Goal: Check status: Check status

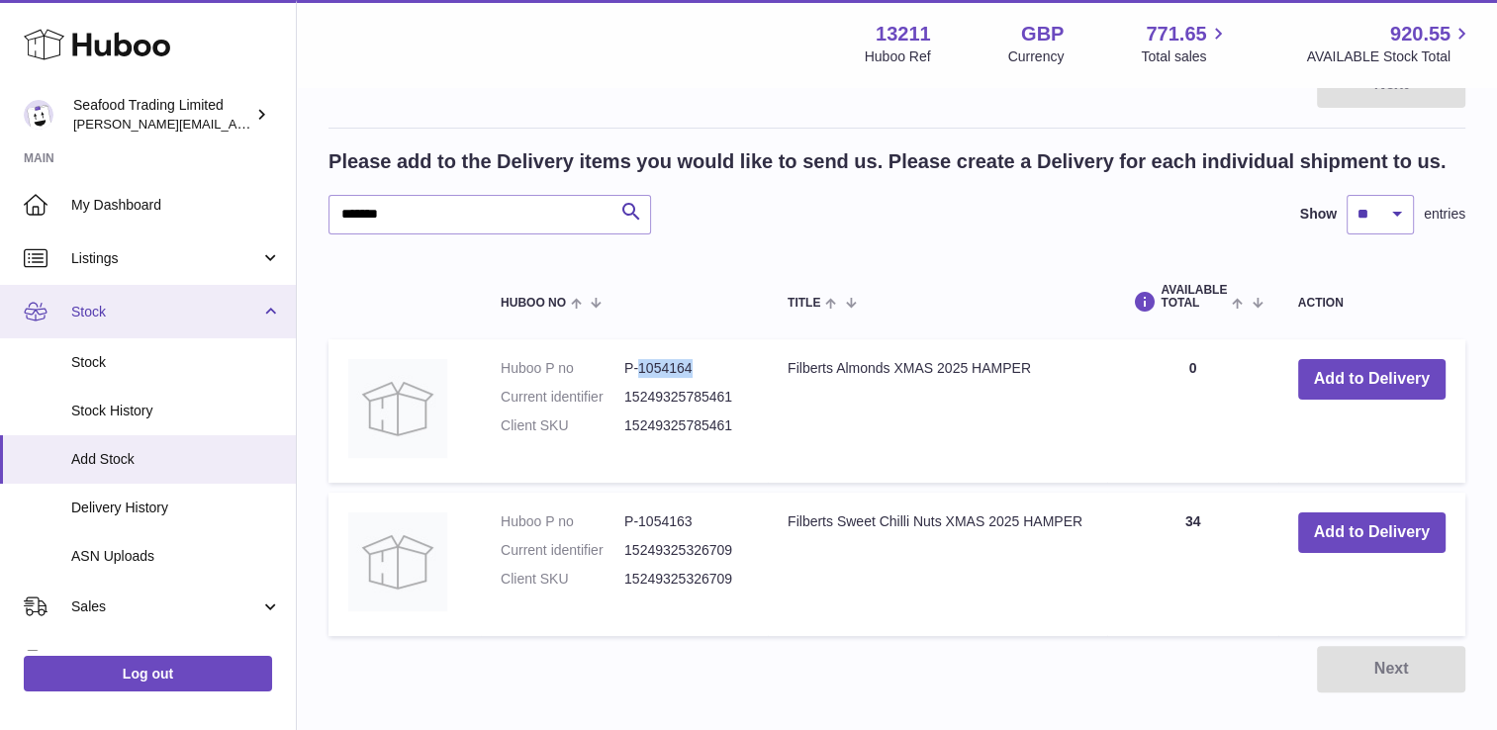
click at [115, 297] on link "Stock" at bounding box center [148, 311] width 296 height 53
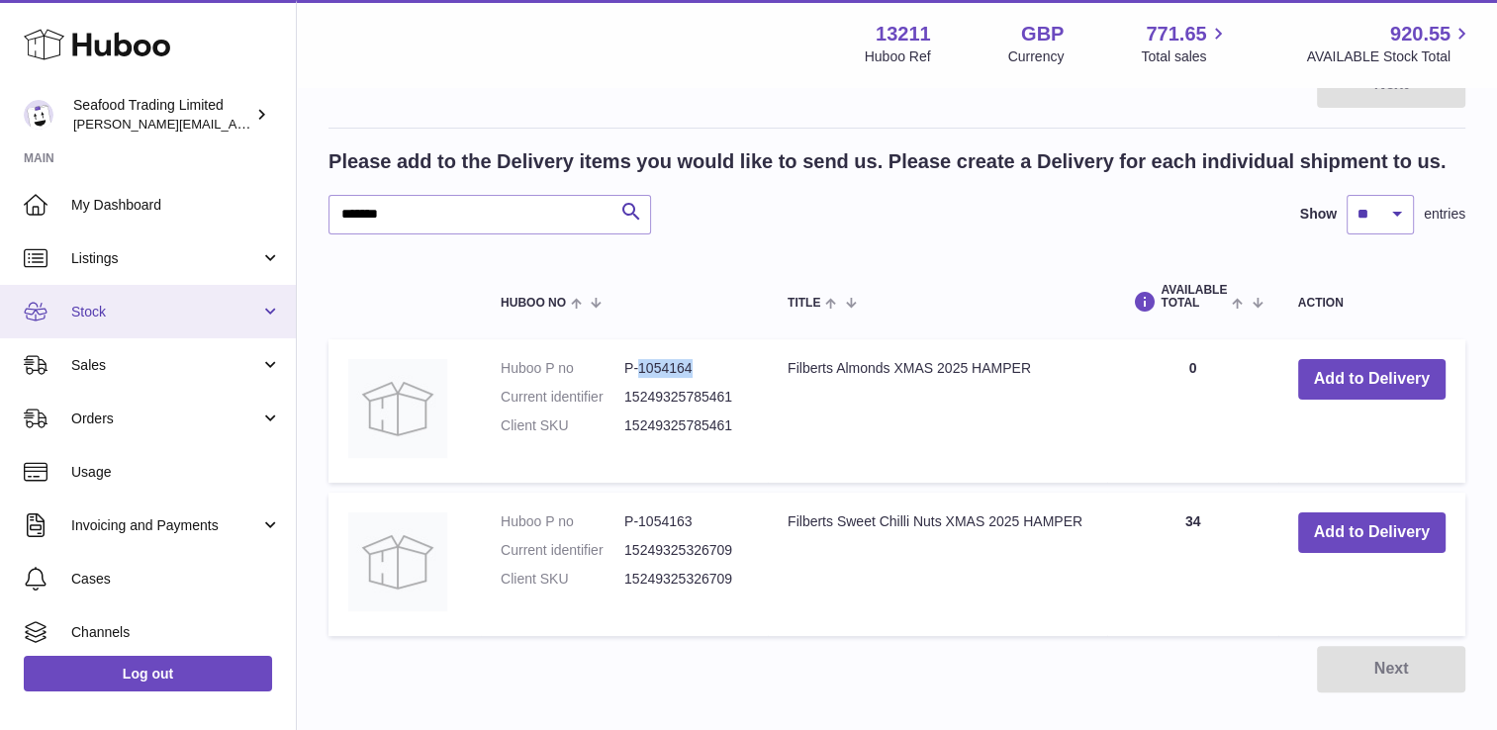
click at [128, 319] on span "Stock" at bounding box center [165, 312] width 189 height 19
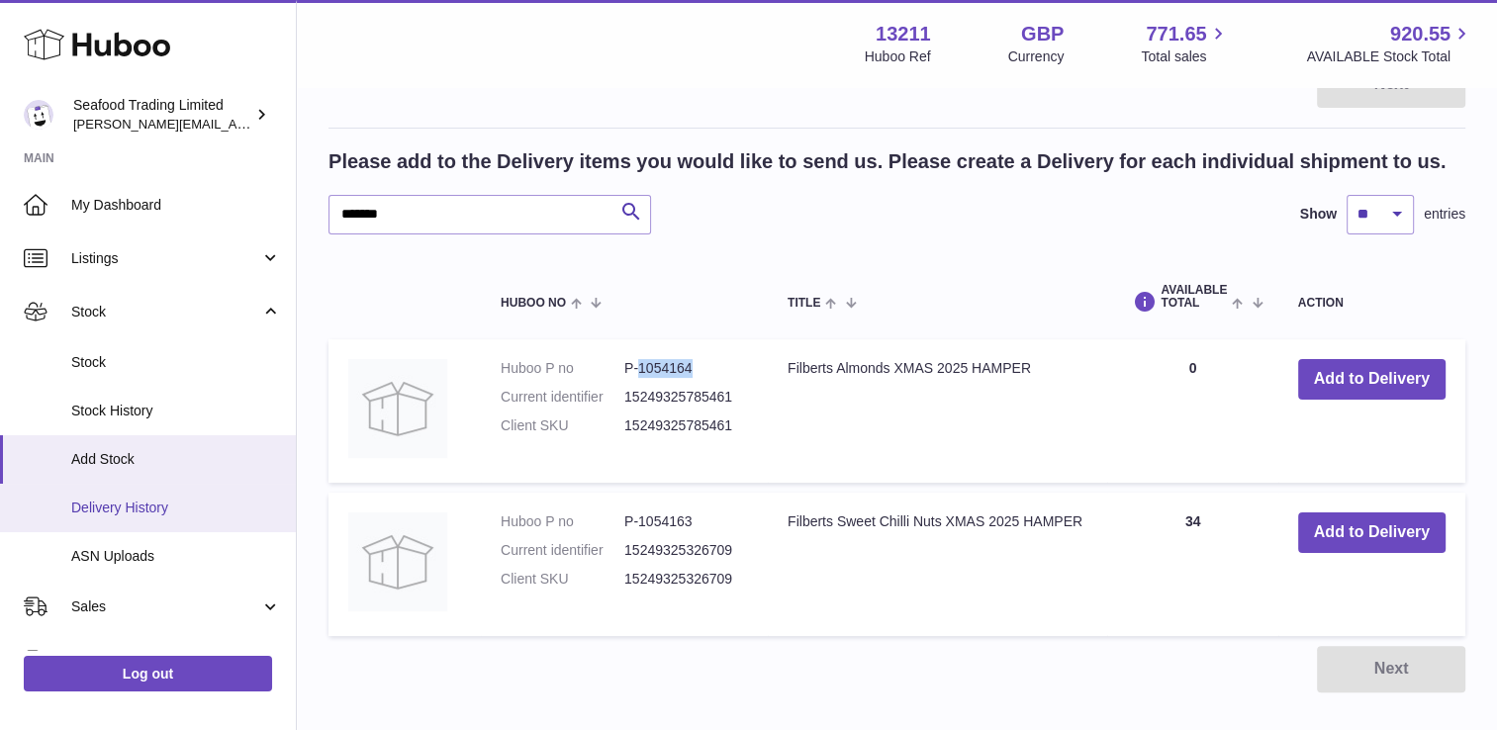
click at [125, 508] on span "Delivery History" at bounding box center [176, 508] width 210 height 19
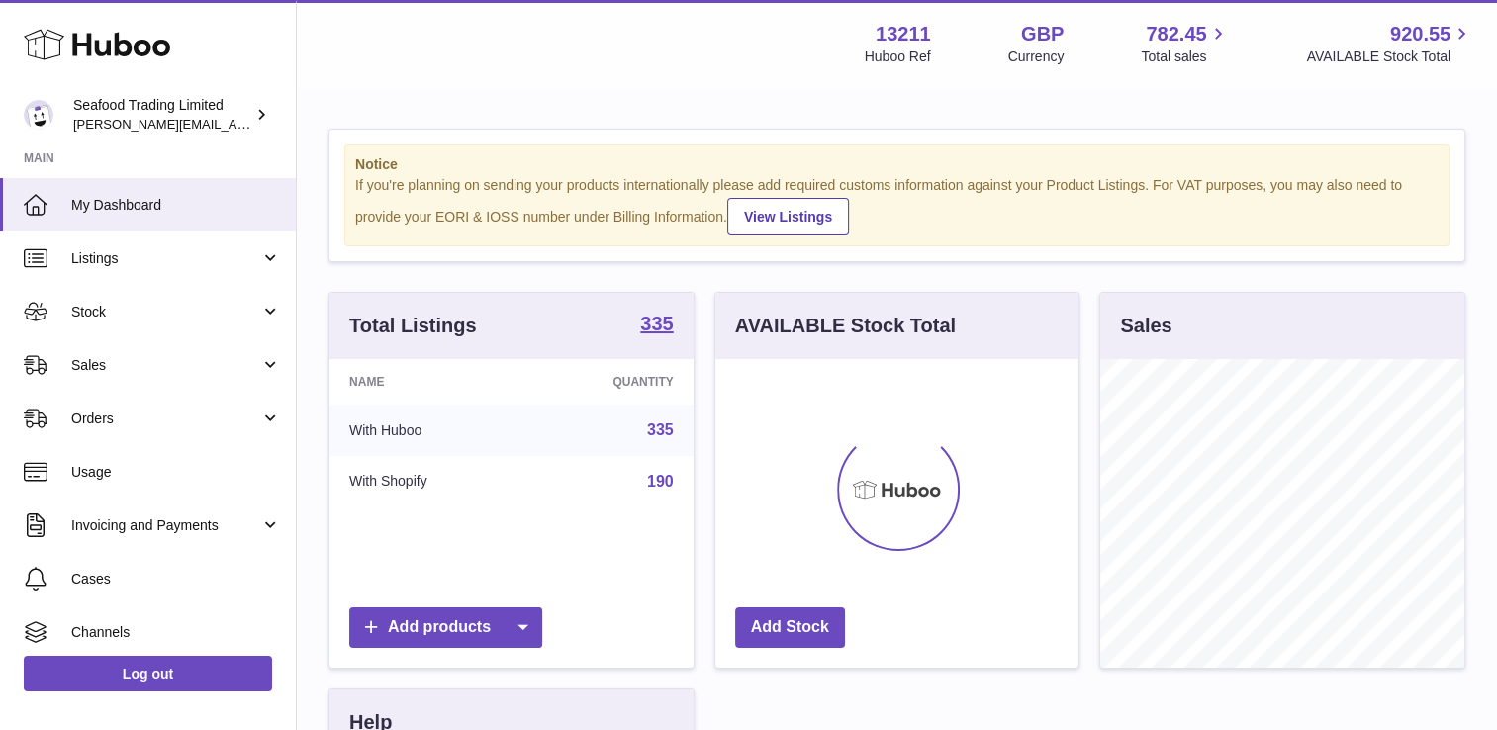
scroll to position [309, 364]
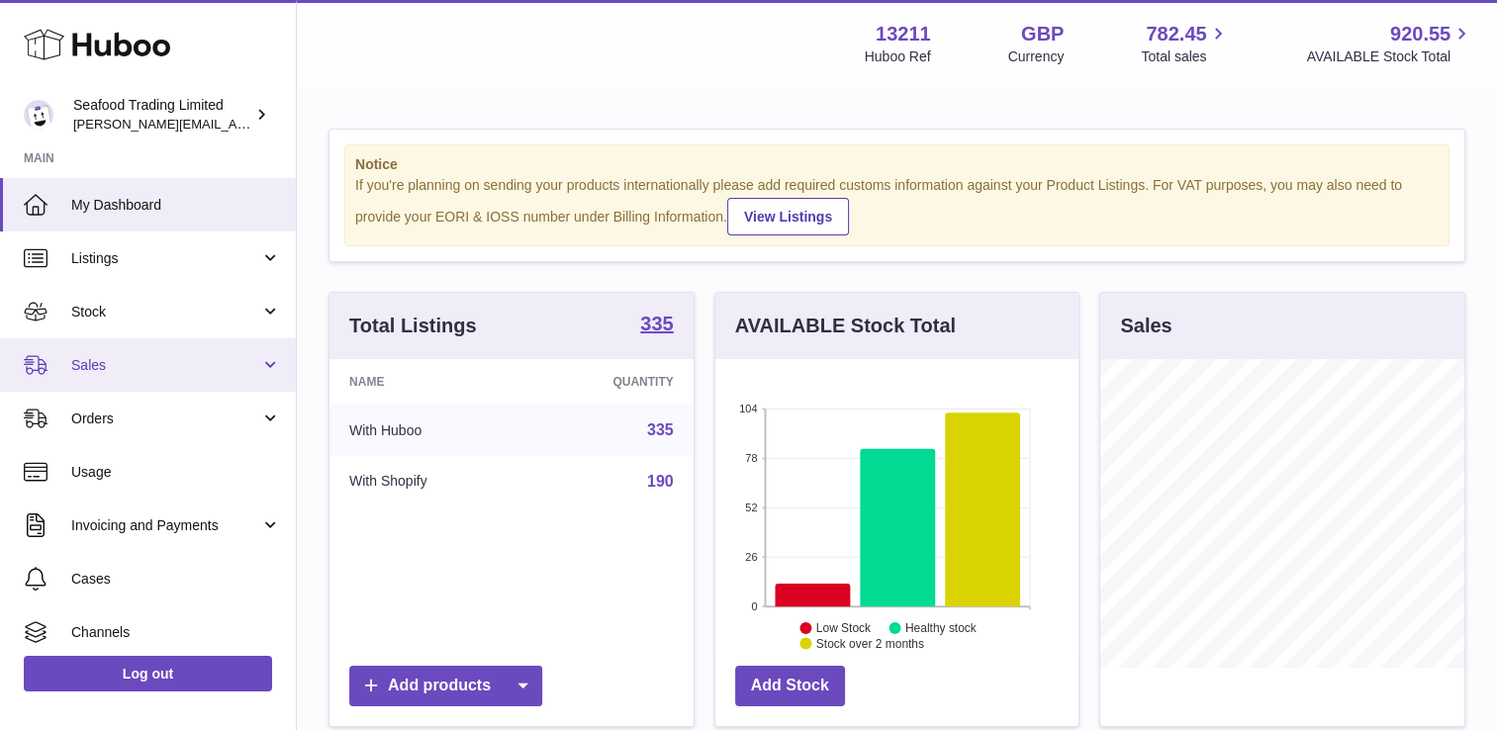
click at [120, 359] on span "Sales" at bounding box center [165, 365] width 189 height 19
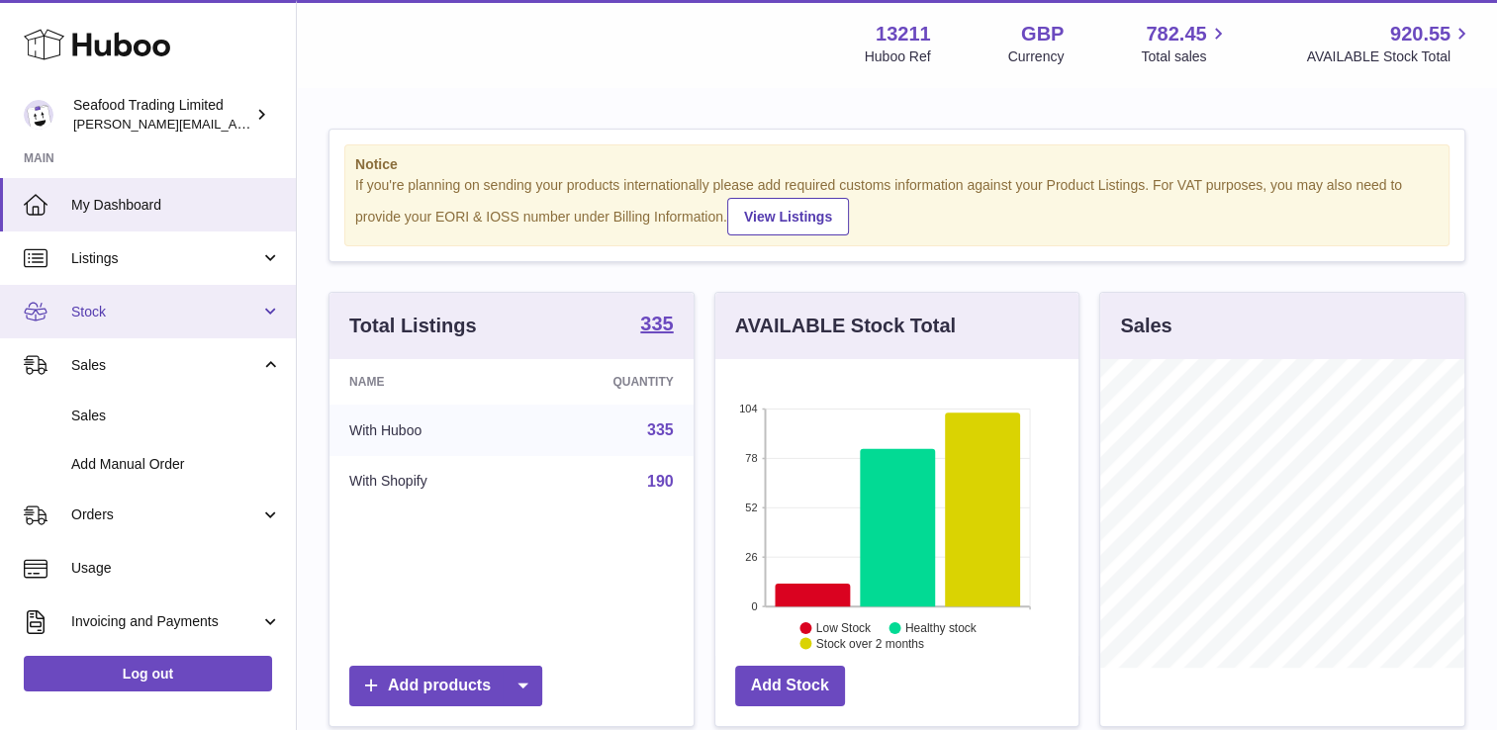
click at [120, 318] on span "Stock" at bounding box center [165, 312] width 189 height 19
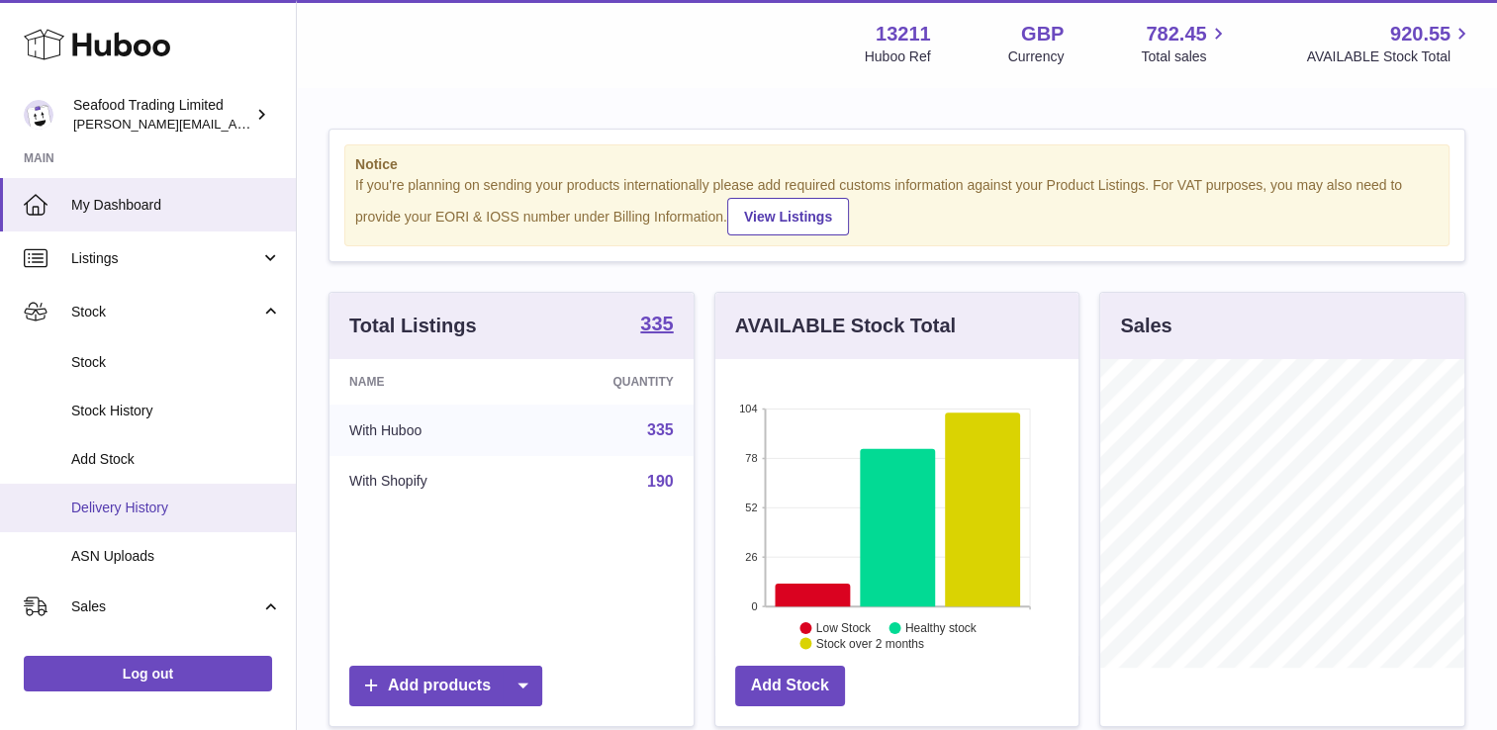
click at [109, 506] on span "Delivery History" at bounding box center [176, 508] width 210 height 19
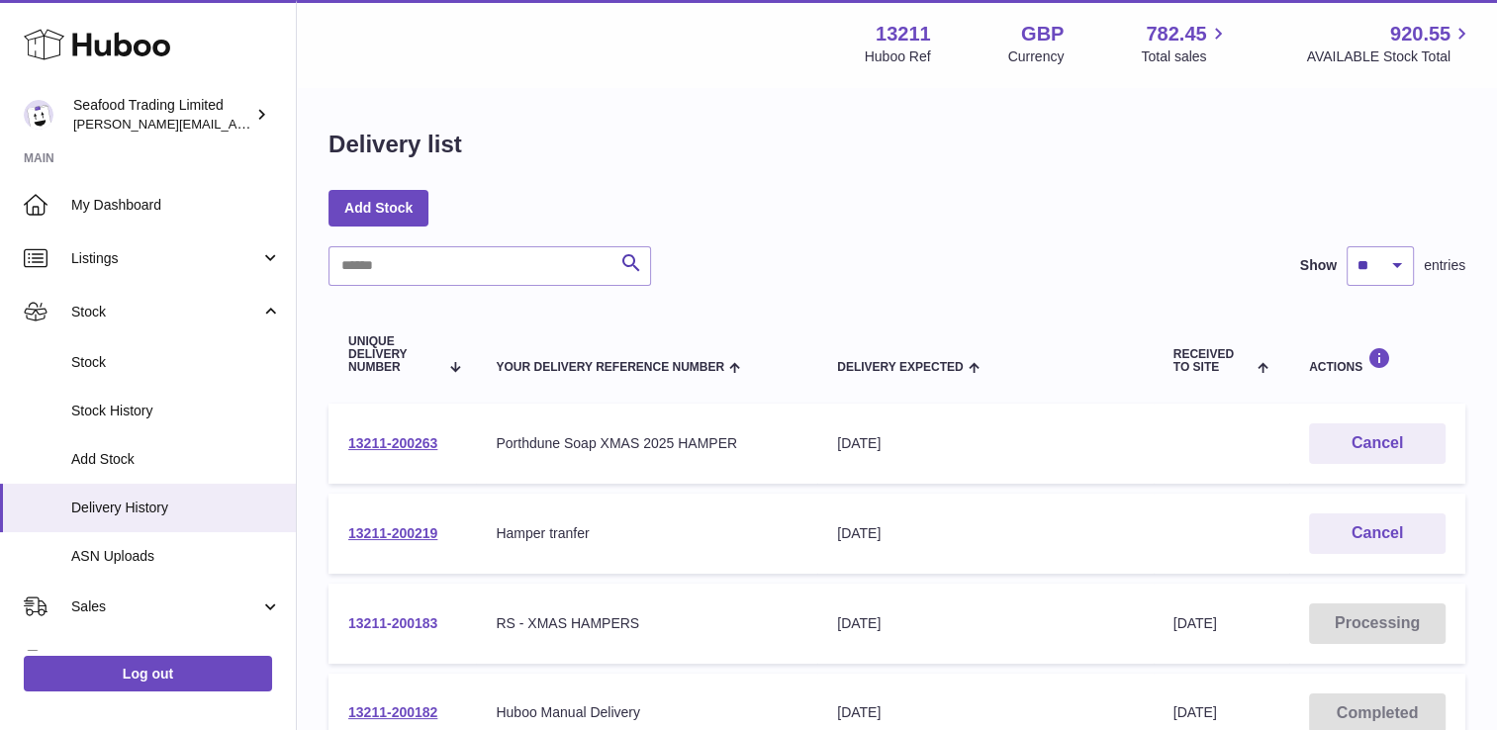
click at [395, 615] on link "13211-200183" at bounding box center [392, 623] width 89 height 16
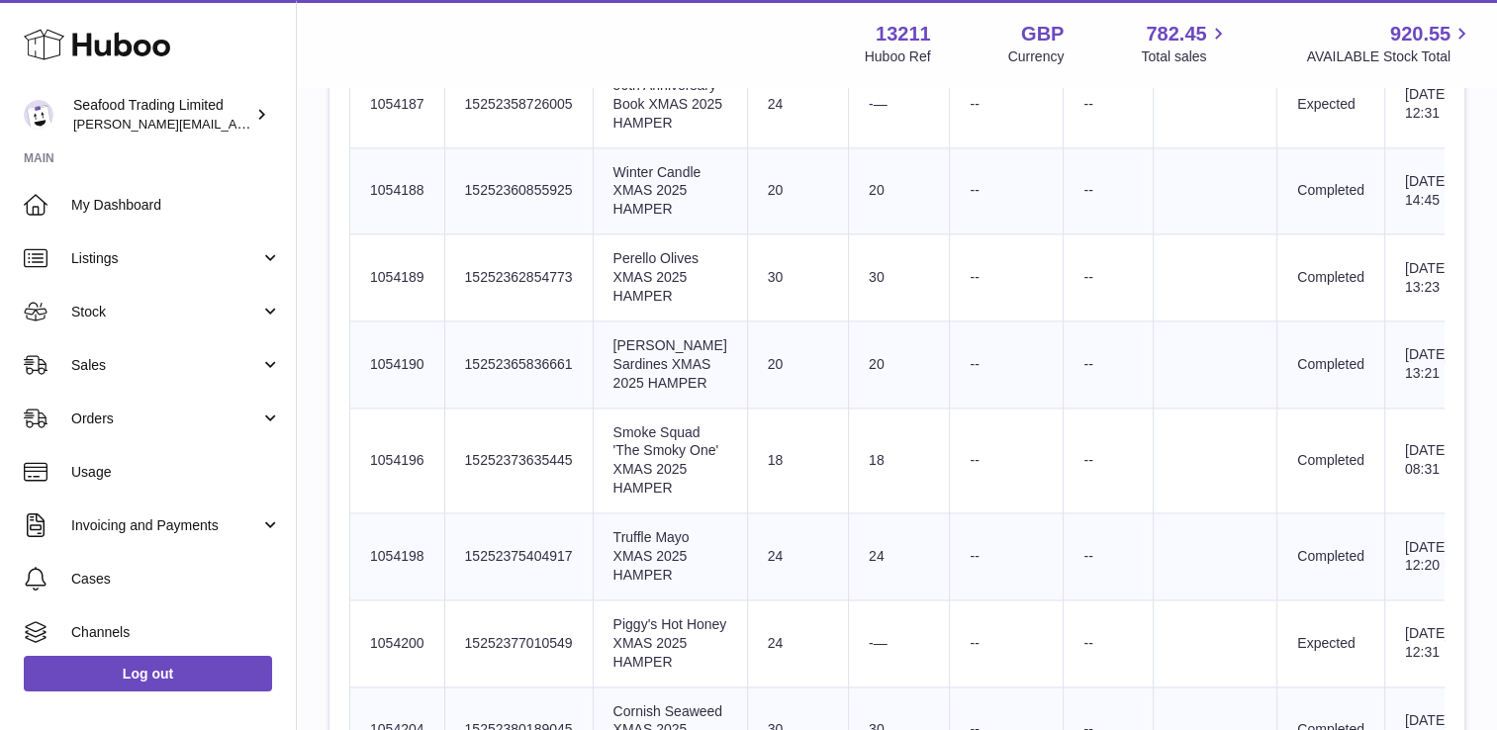
scroll to position [2671, 0]
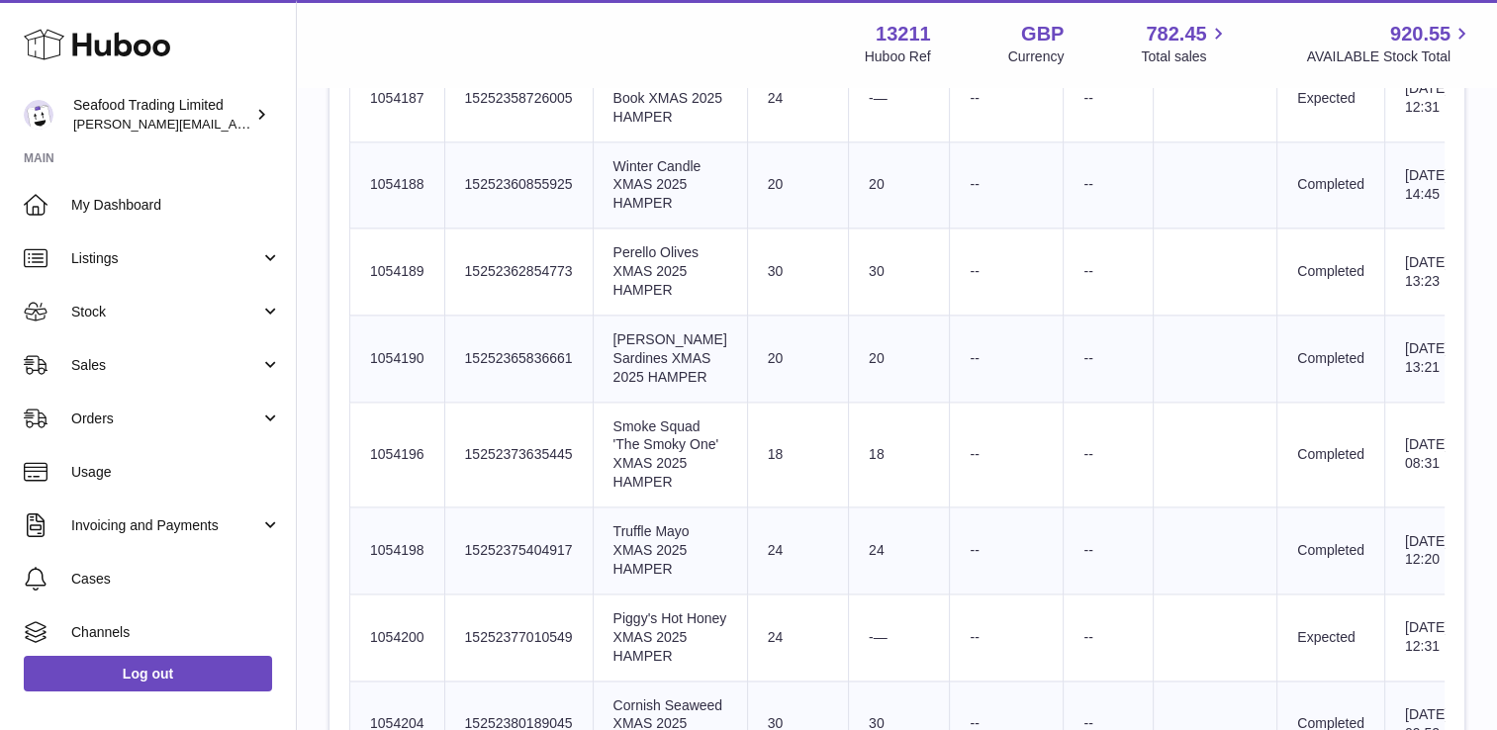
click at [747, 141] on td "Sent Quantity 24" at bounding box center [797, 97] width 101 height 87
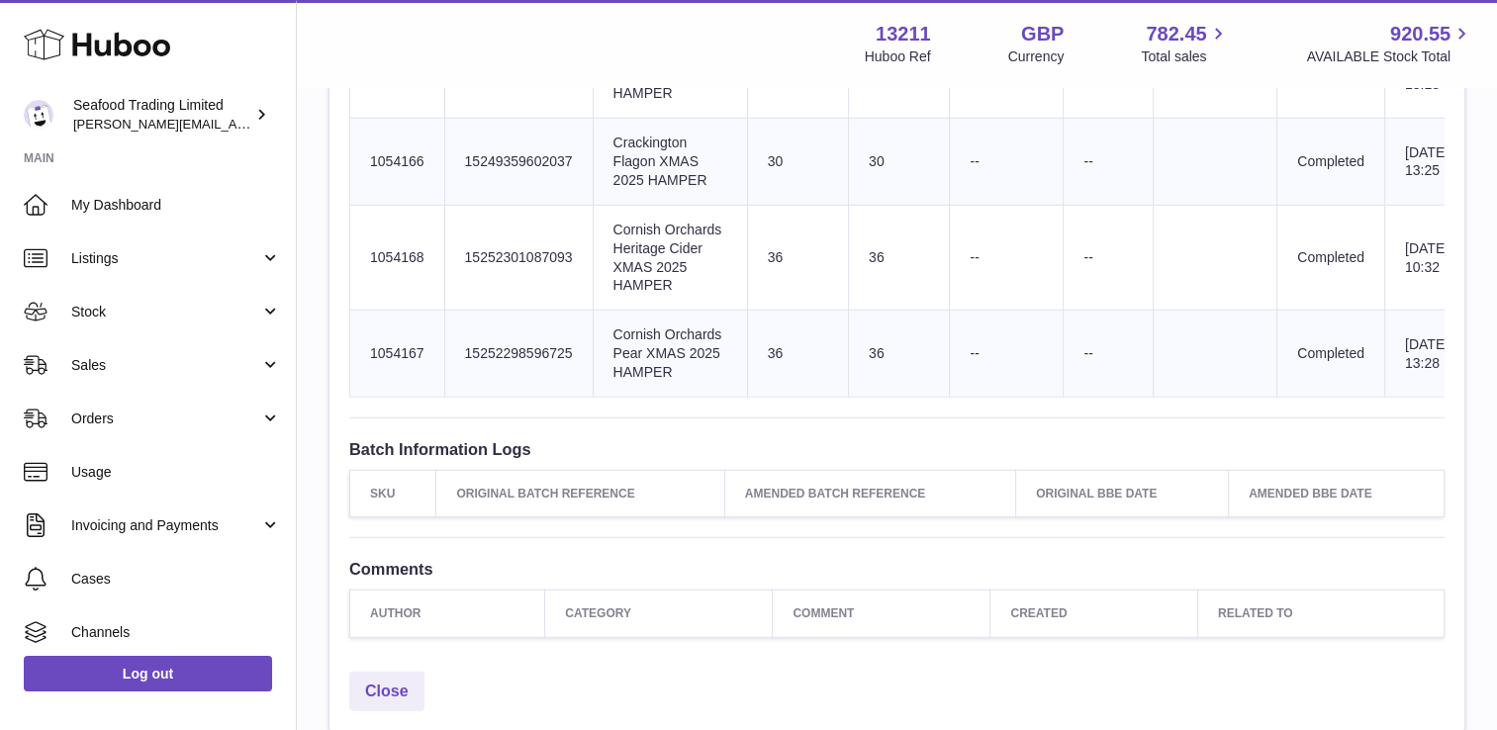
scroll to position [5212, 0]
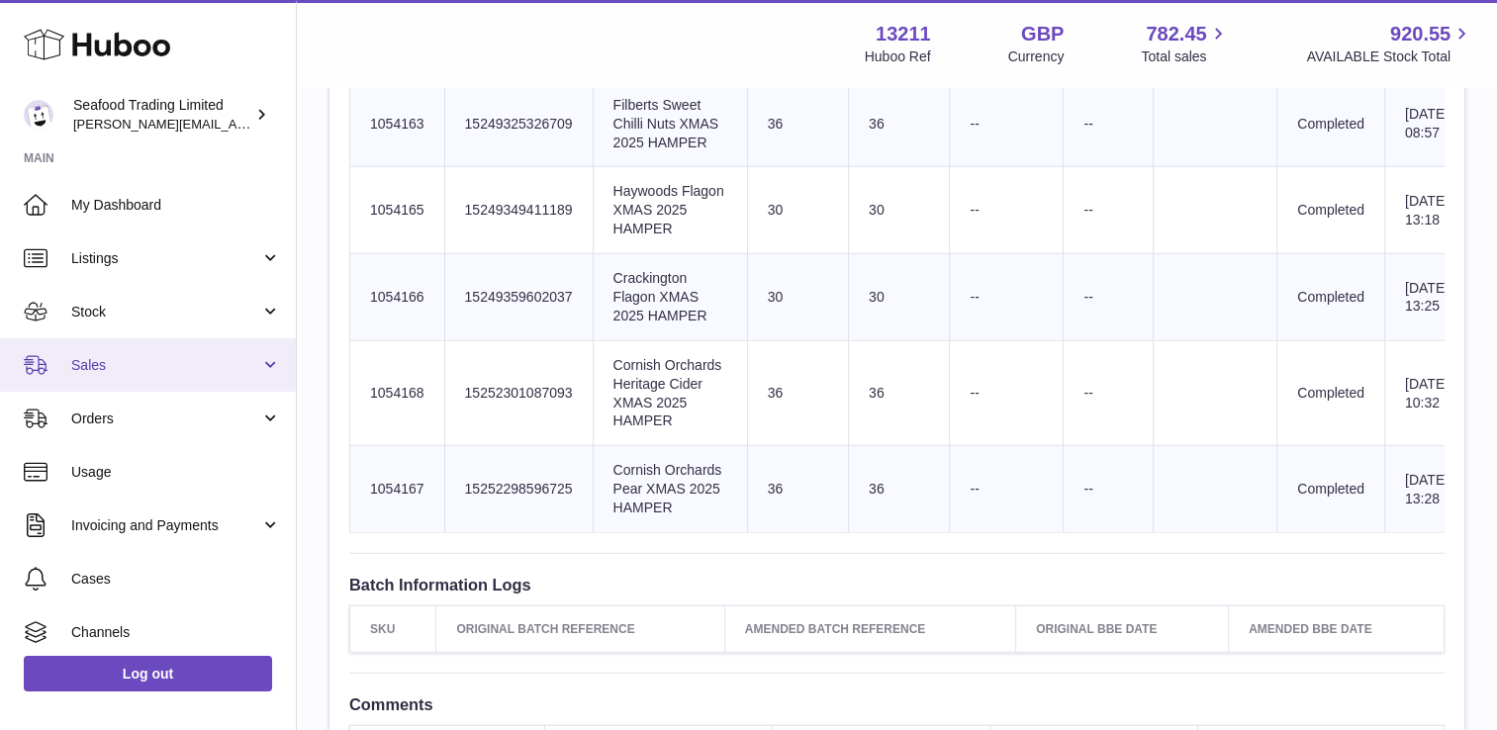
click at [145, 367] on span "Sales" at bounding box center [165, 365] width 189 height 19
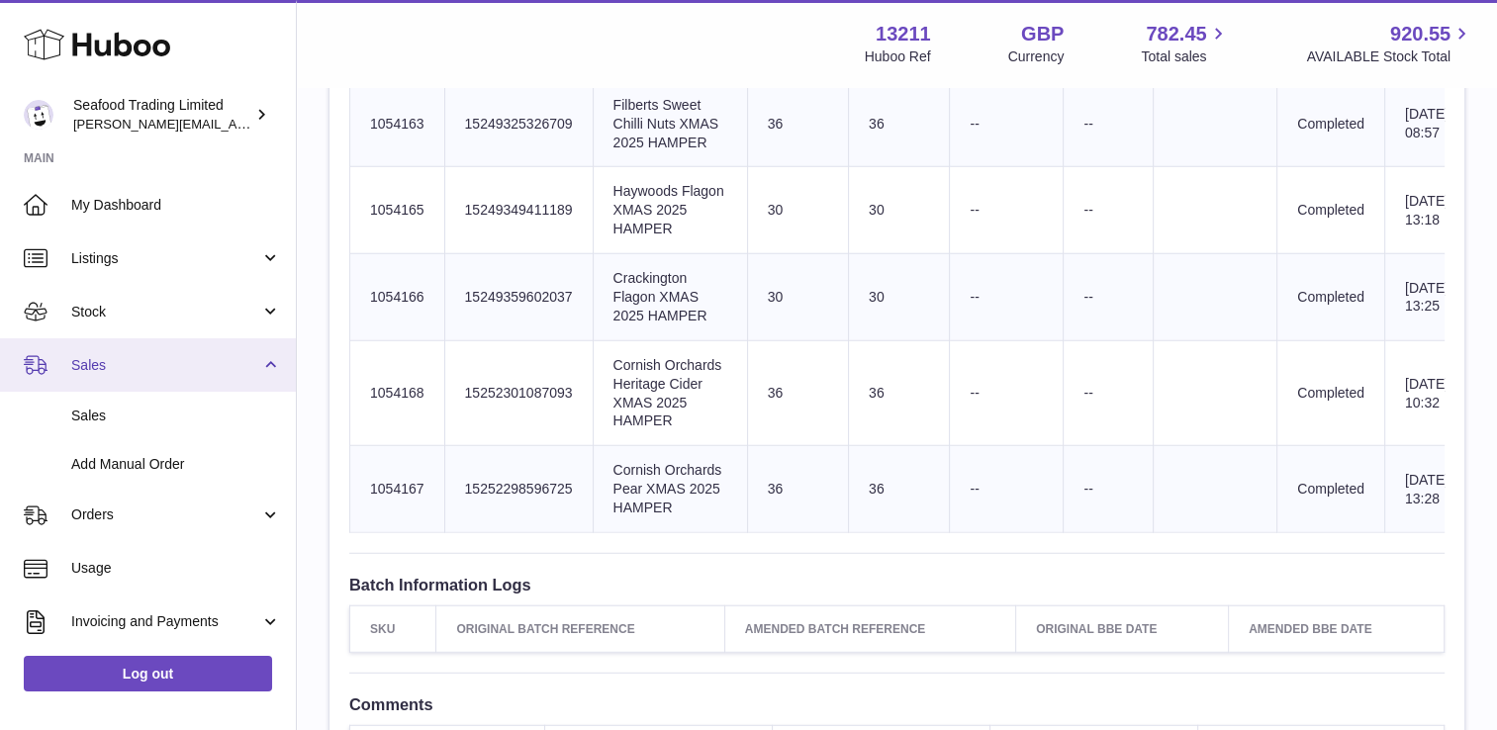
click at [145, 367] on span "Sales" at bounding box center [165, 365] width 189 height 19
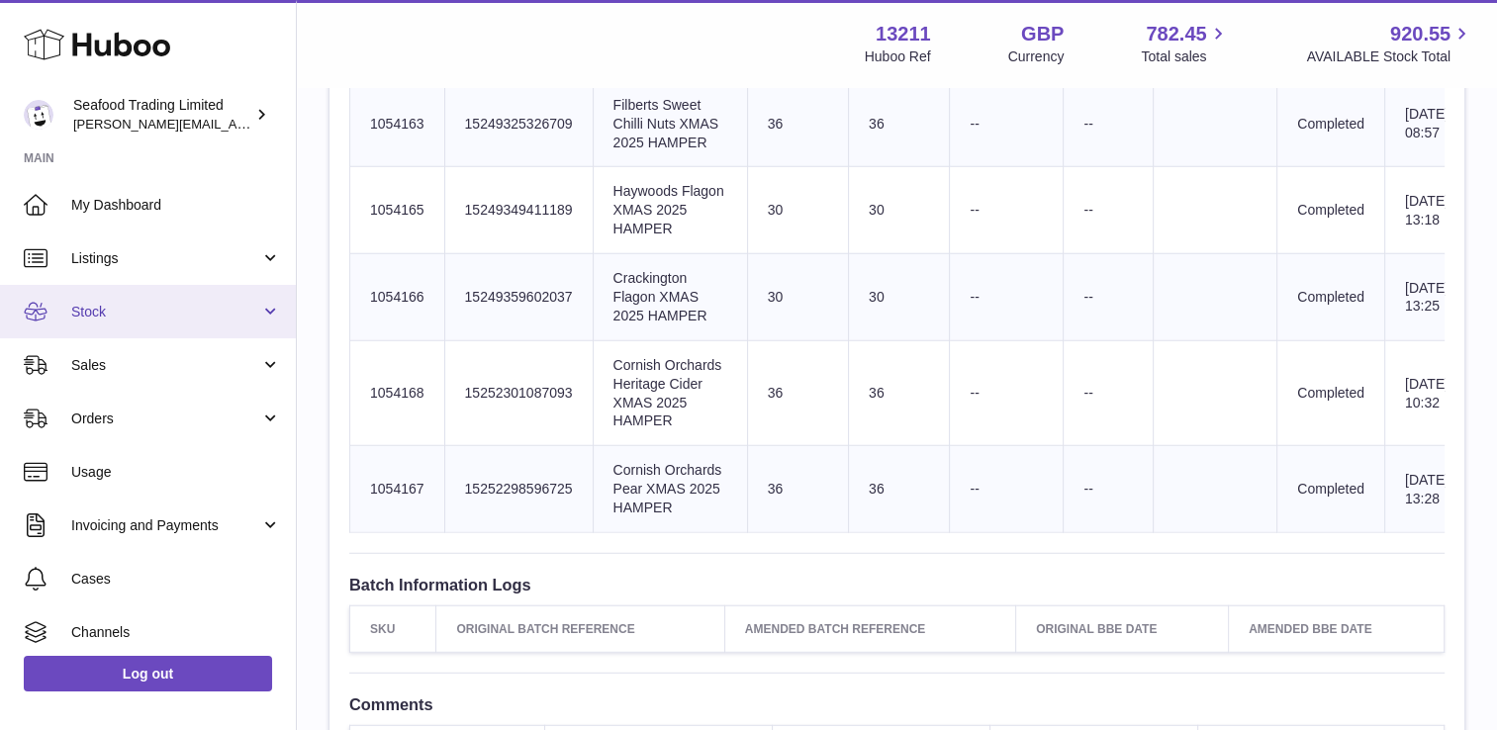
click at [134, 311] on span "Stock" at bounding box center [165, 312] width 189 height 19
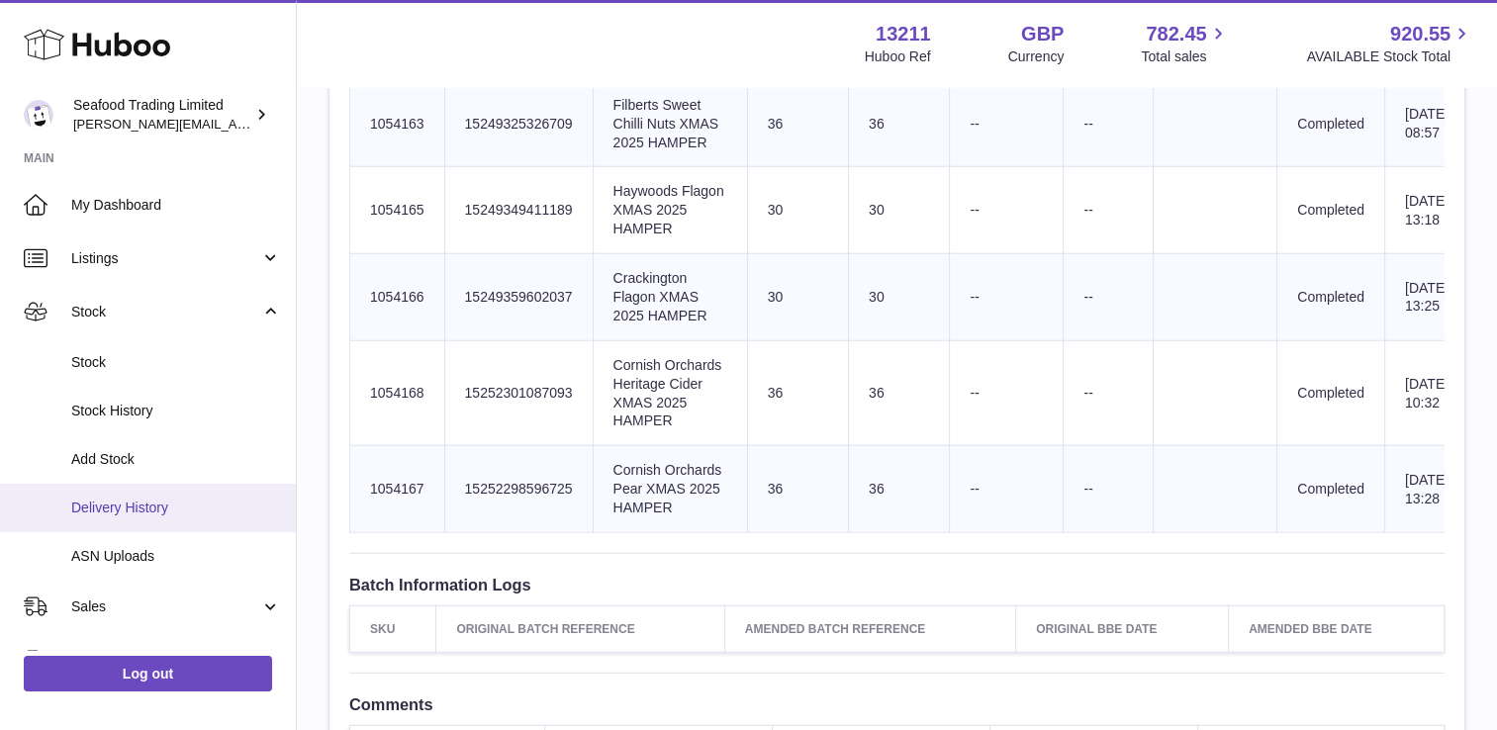
click at [150, 503] on span "Delivery History" at bounding box center [176, 508] width 210 height 19
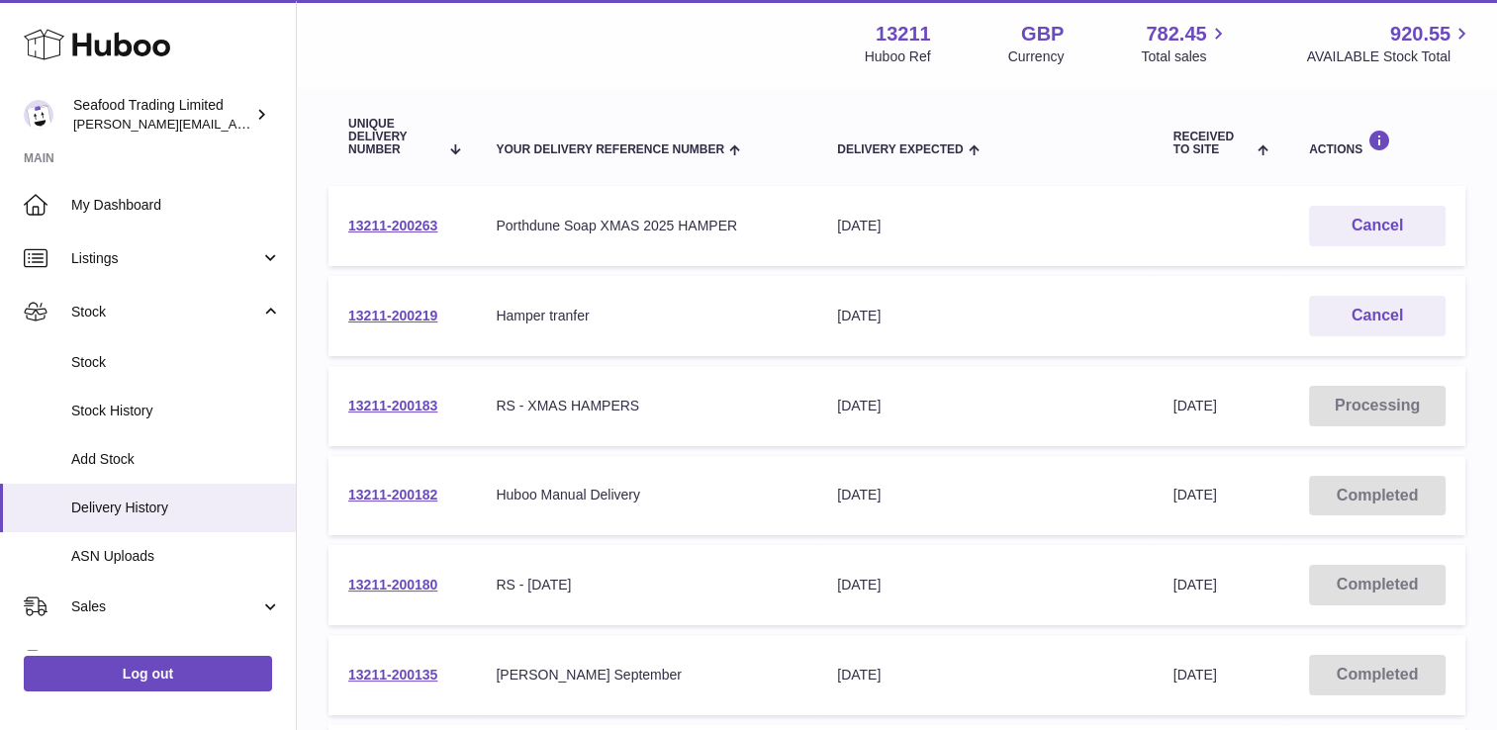
scroll to position [297, 0]
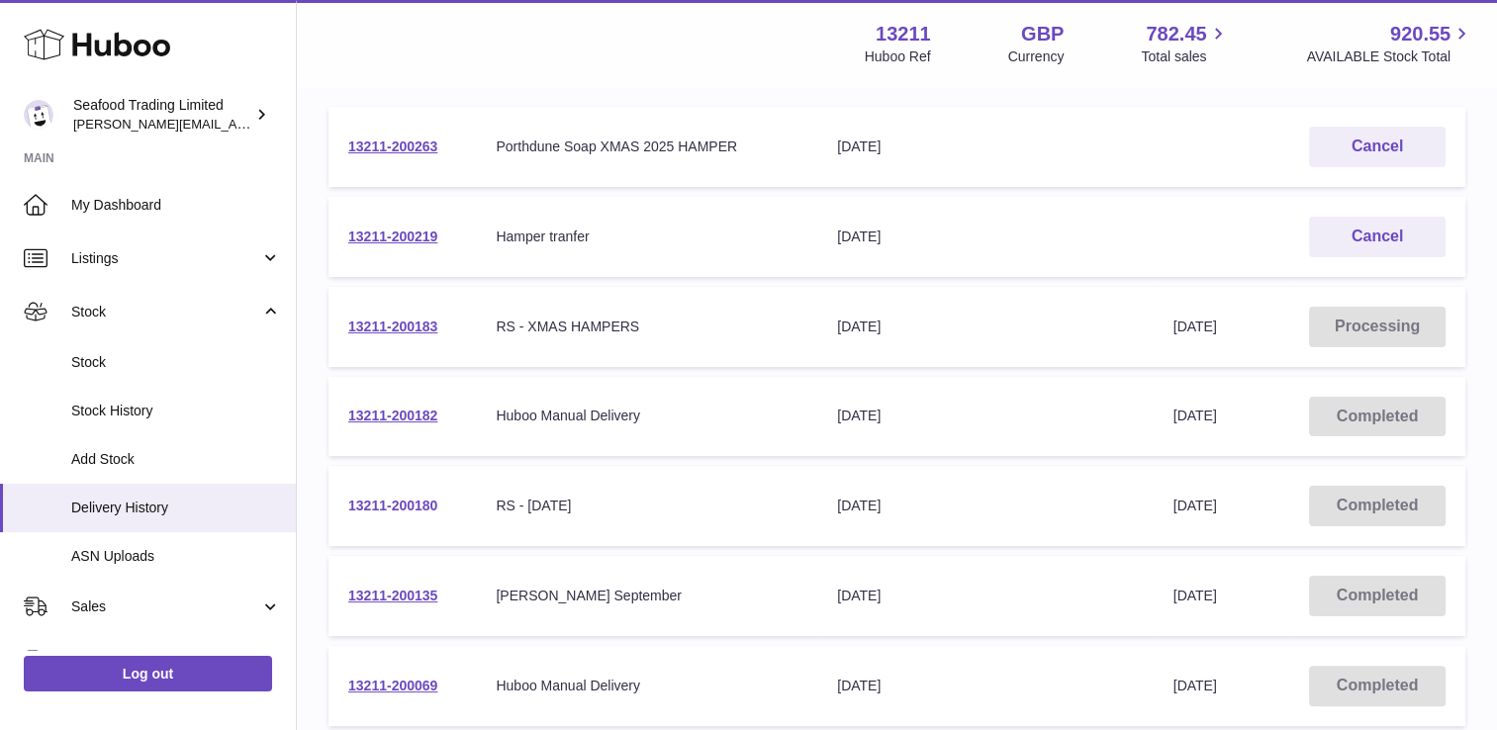
click at [405, 510] on link "13211-200180" at bounding box center [392, 506] width 89 height 16
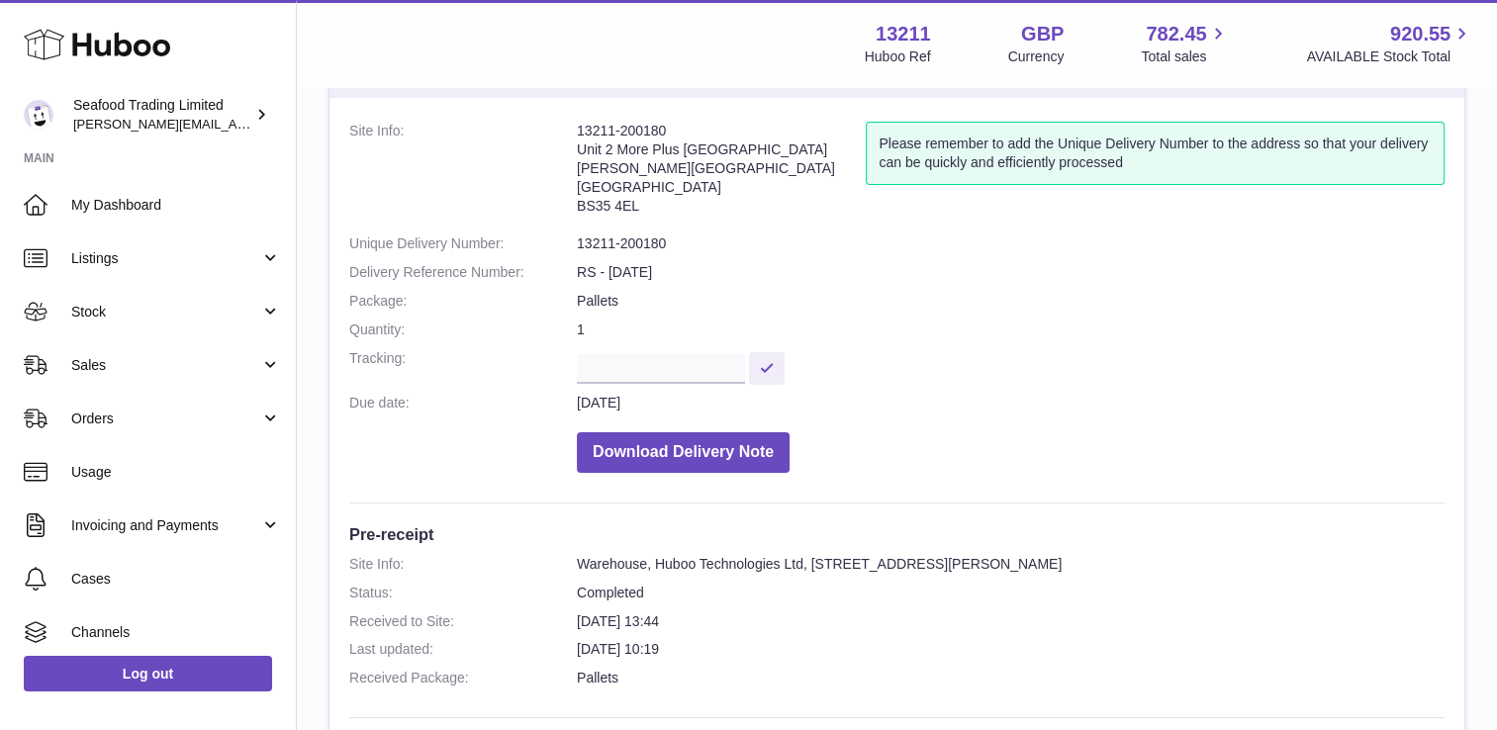
scroll to position [107, 0]
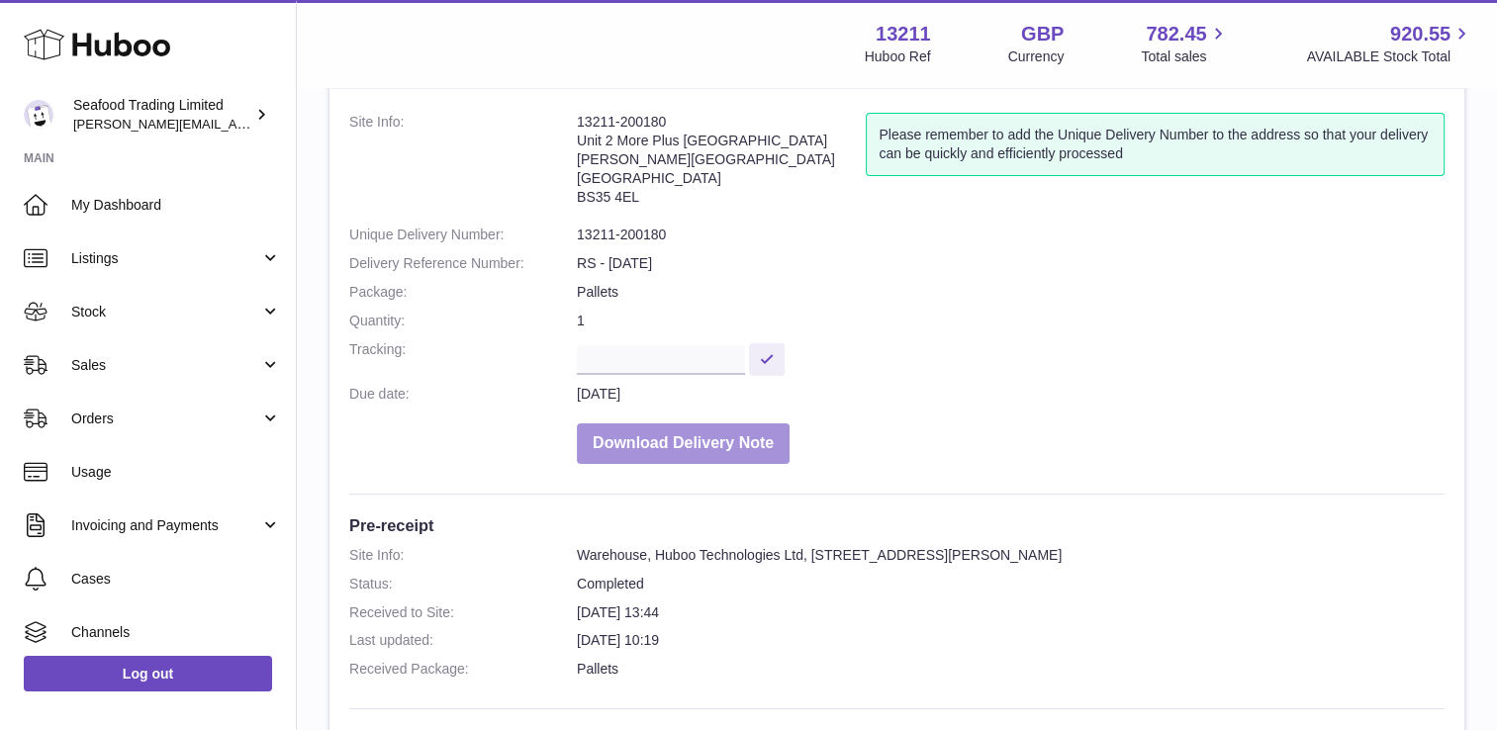
click at [761, 440] on button "Download Delivery Note" at bounding box center [683, 443] width 213 height 41
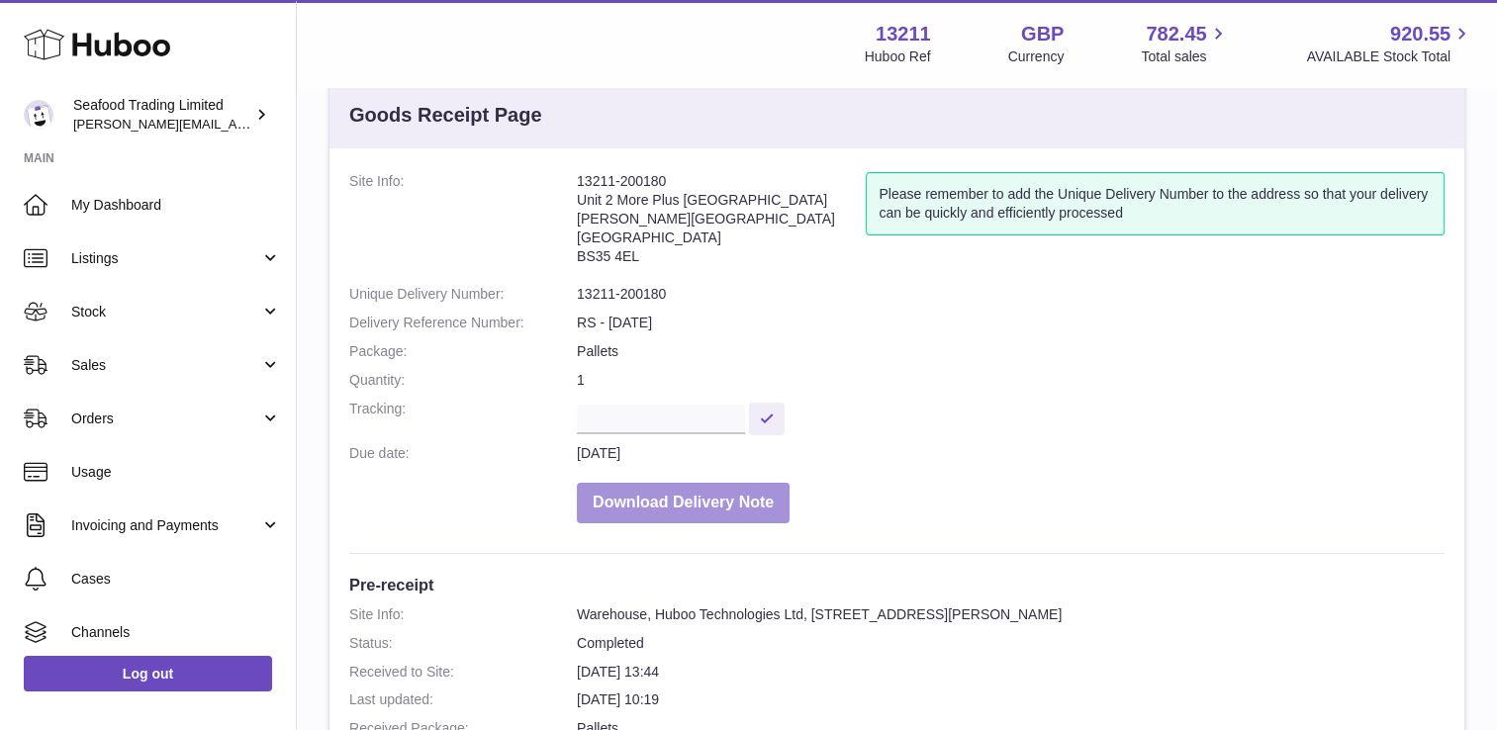
scroll to position [0, 0]
